Goal: Task Accomplishment & Management: Complete application form

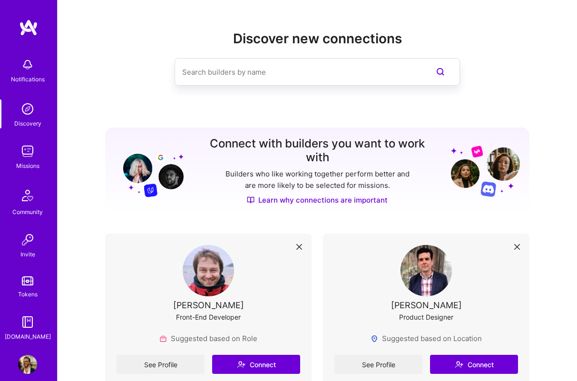
click at [322, 102] on div "Discover new connections" at bounding box center [317, 73] width 424 height 85
click at [320, 102] on div "Discover new connections" at bounding box center [317, 73] width 424 height 85
click at [29, 153] on img at bounding box center [27, 151] width 19 height 19
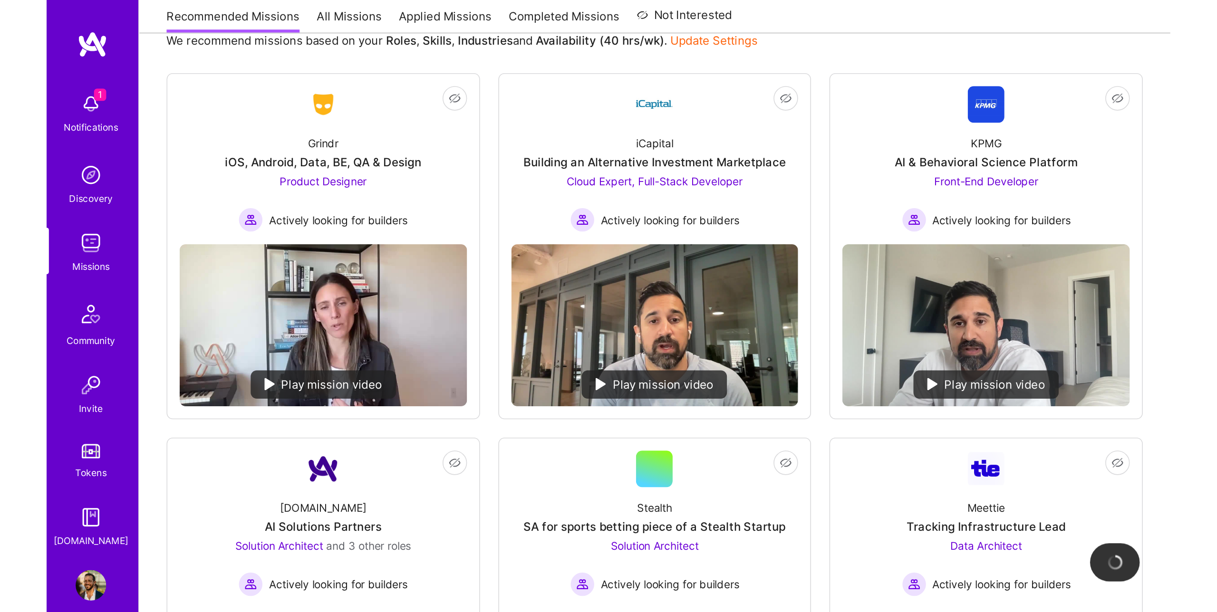
scroll to position [117, 0]
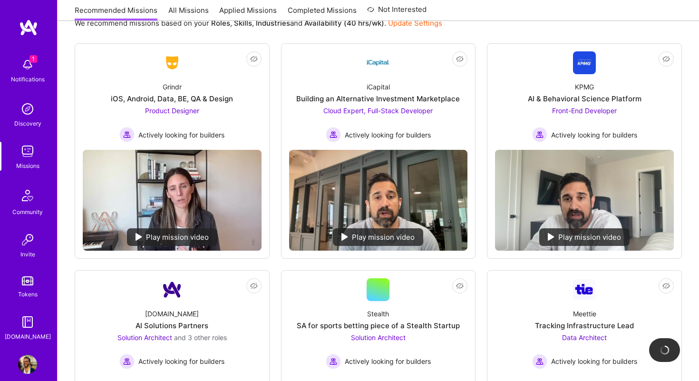
click at [497, 29] on div "We recommend missions based on your Roles , Skills , Industries and Availabilit…" at bounding box center [378, 23] width 607 height 18
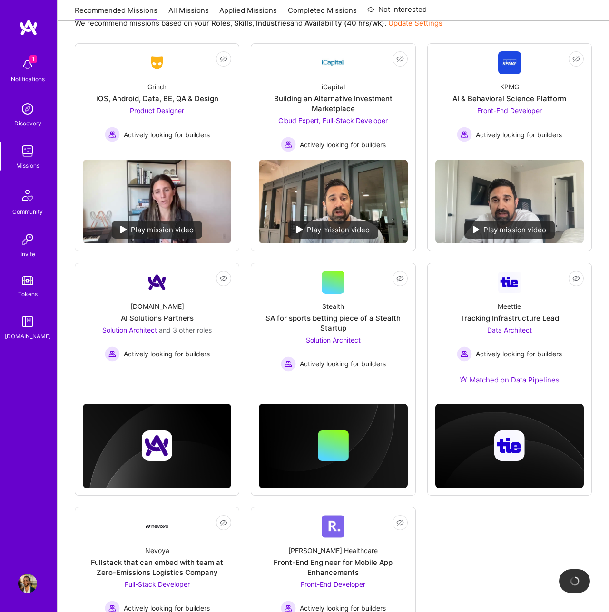
click at [67, 380] on div "We recommend missions based on your Roles , Skills , Industries and Availabilit…" at bounding box center [333, 393] width 551 height 780
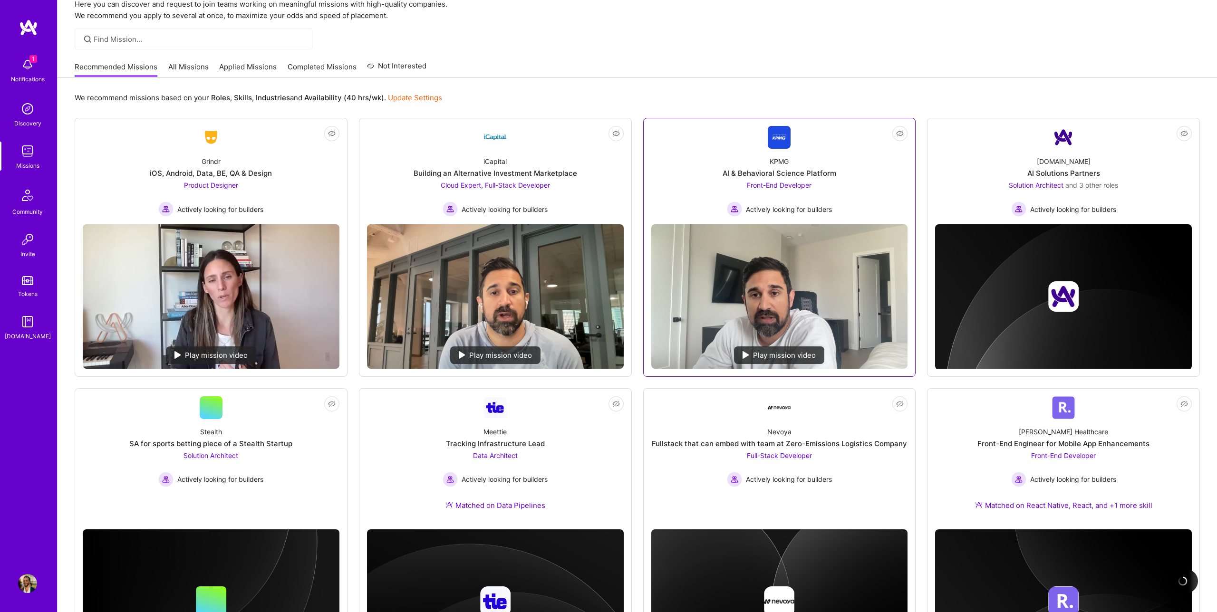
scroll to position [0, 0]
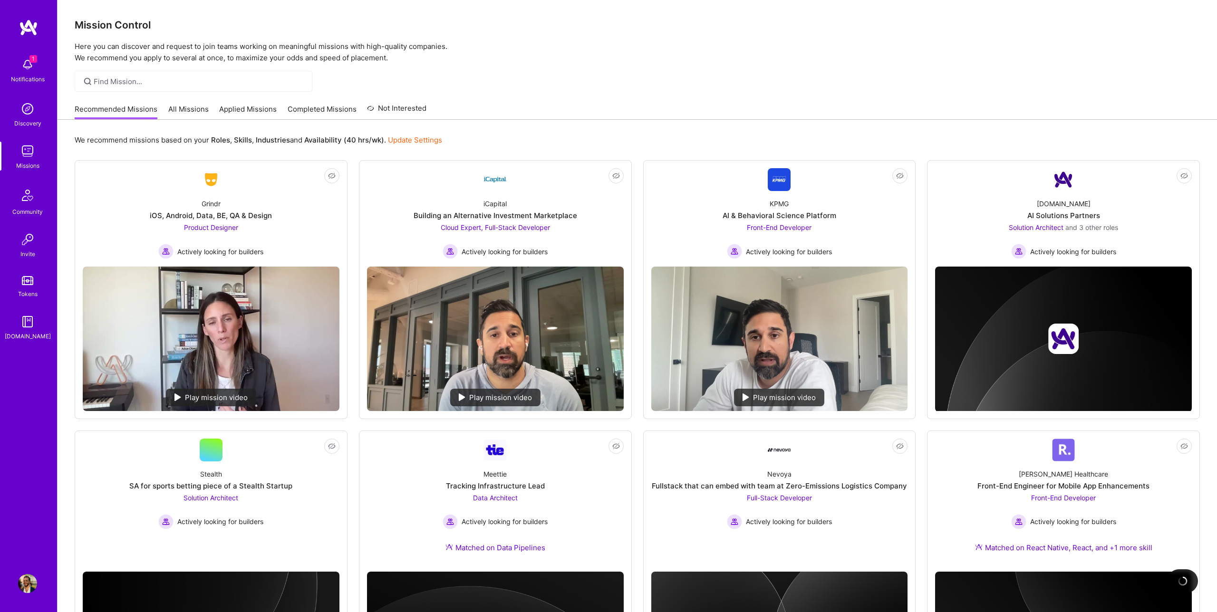
click at [515, 100] on div "Recommended Missions All Missions Applied Missions Completed Missions Not Inter…" at bounding box center [638, 109] width 1126 height 20
click at [576, 68] on div "Mission Control Here you can discover and request to join teams working on mean…" at bounding box center [638, 373] width 1160 height 747
click at [576, 136] on div "We recommend missions based on your Roles , Skills , Industries and Availabilit…" at bounding box center [638, 140] width 1126 height 18
click at [254, 111] on link "Applied Missions" at bounding box center [248, 112] width 58 height 16
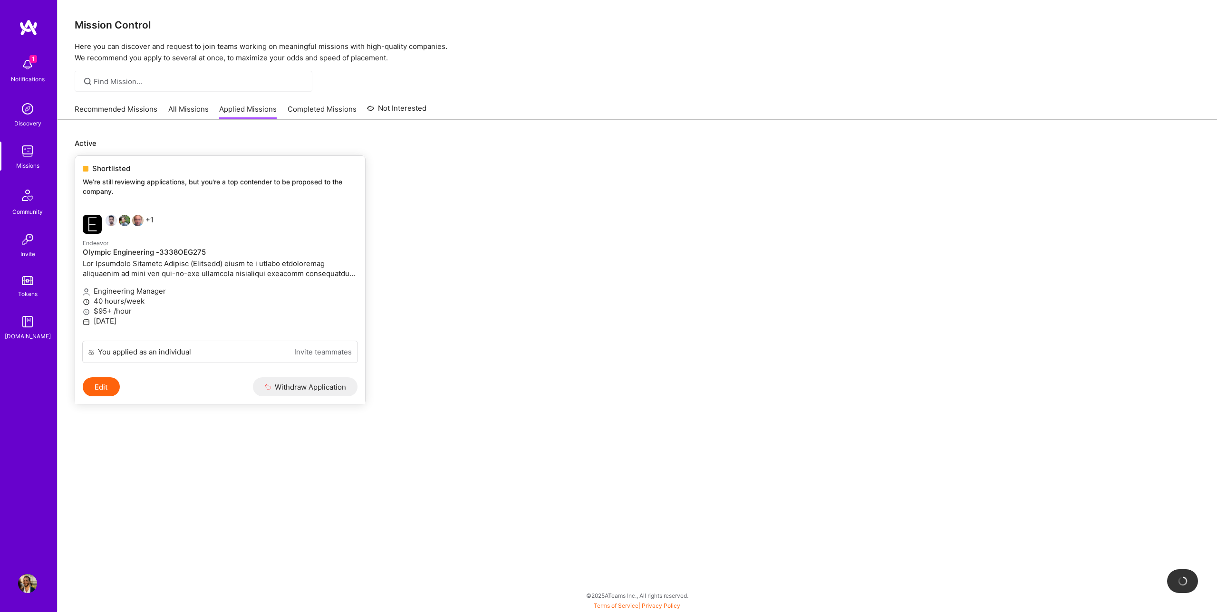
click at [128, 252] on h4 "Olympic Engineering -3338OEG275" at bounding box center [220, 252] width 275 height 9
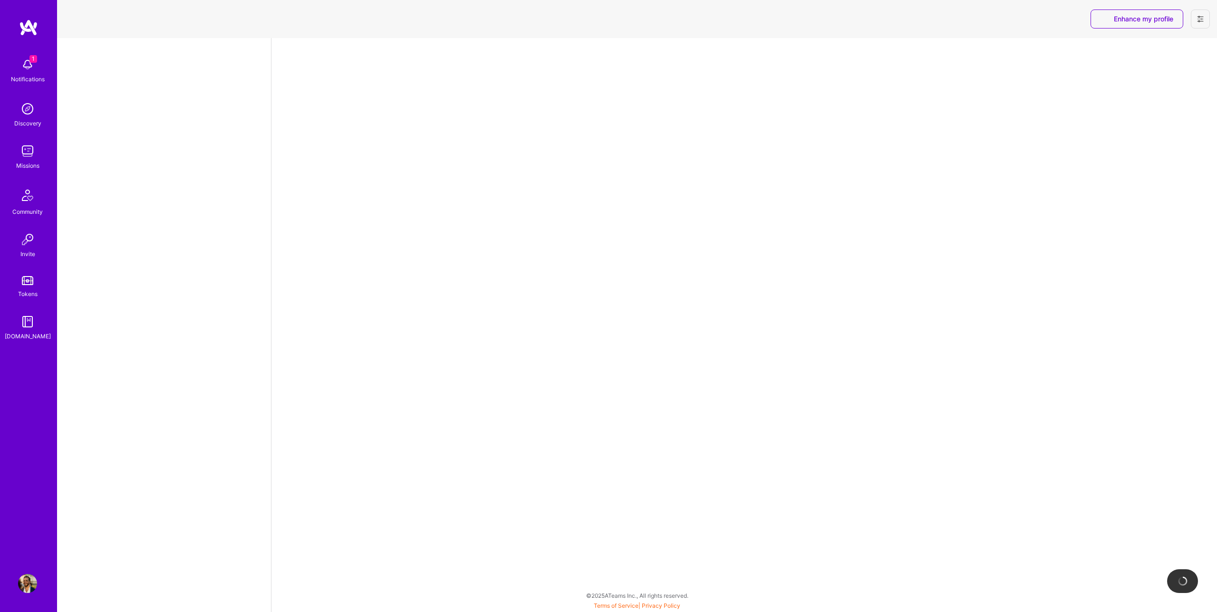
select select "US"
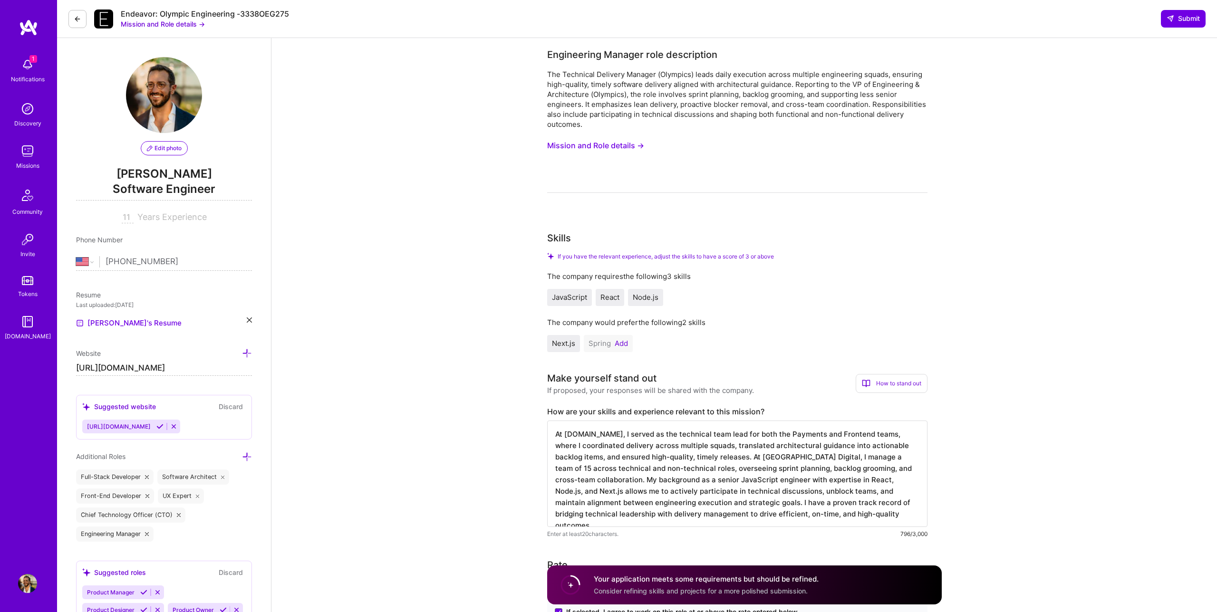
click at [576, 146] on button "Mission and Role details →" at bounding box center [595, 146] width 97 height 18
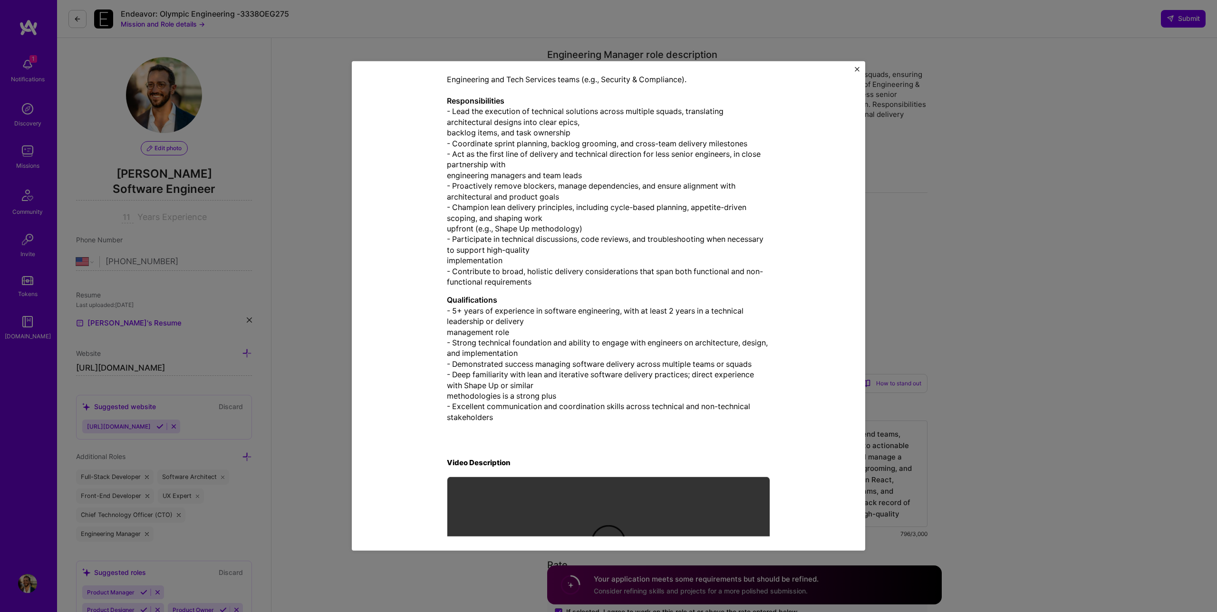
scroll to position [333, 0]
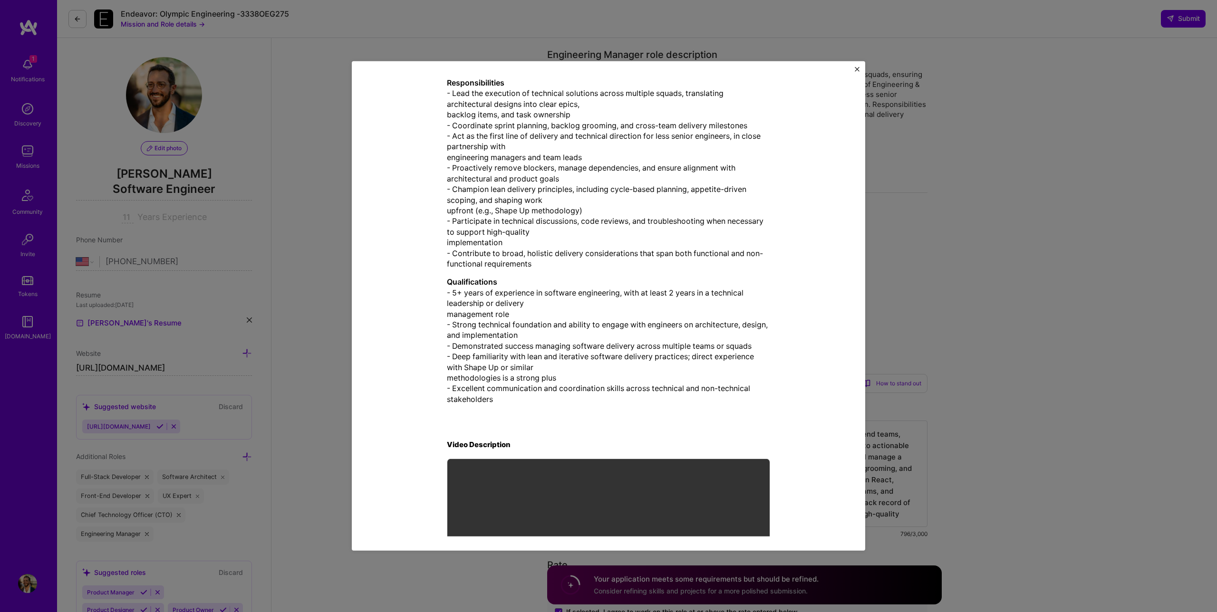
click at [576, 229] on div "Mission Description and Role Details Engineering Manager role description The T…" at bounding box center [608, 306] width 1217 height 612
